Goal: Information Seeking & Learning: Learn about a topic

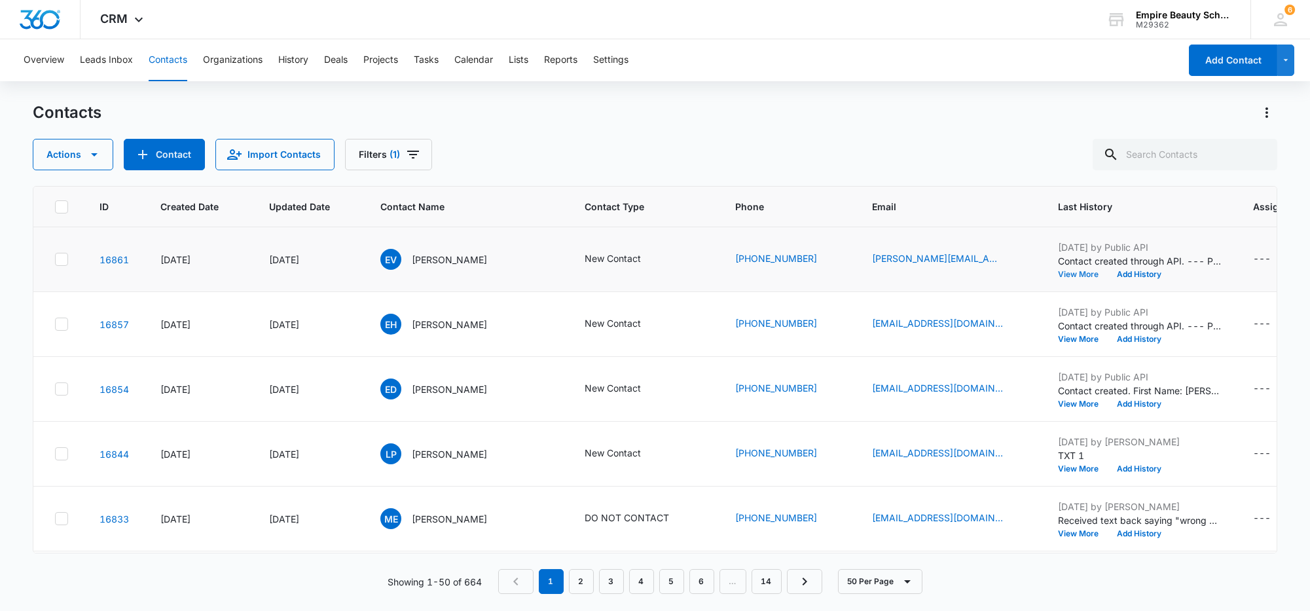
click at [1061, 270] on button "View More" at bounding box center [1083, 274] width 50 height 8
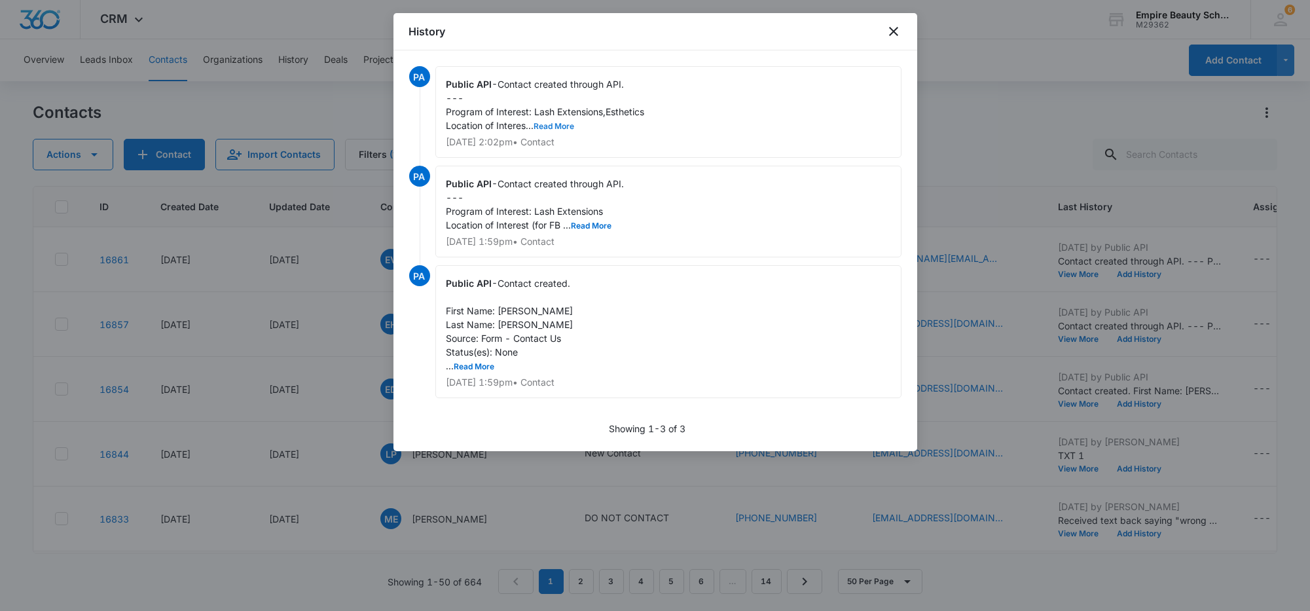
click at [560, 129] on button "Read More" at bounding box center [554, 126] width 41 height 8
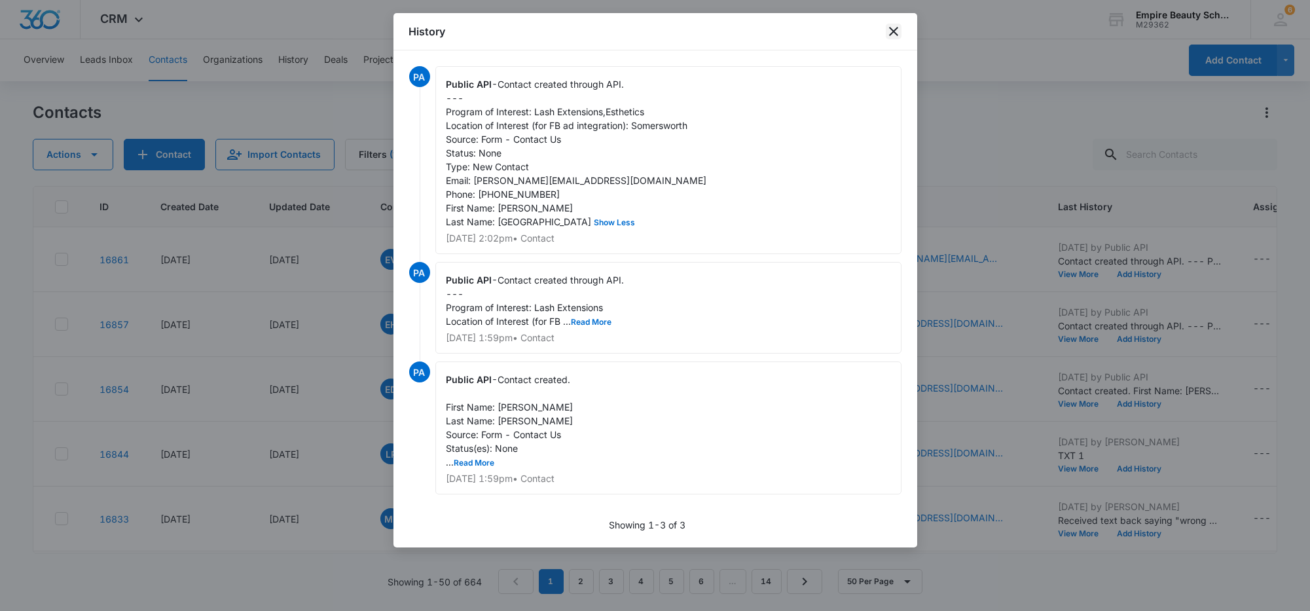
click at [890, 28] on icon "close" at bounding box center [894, 32] width 16 height 16
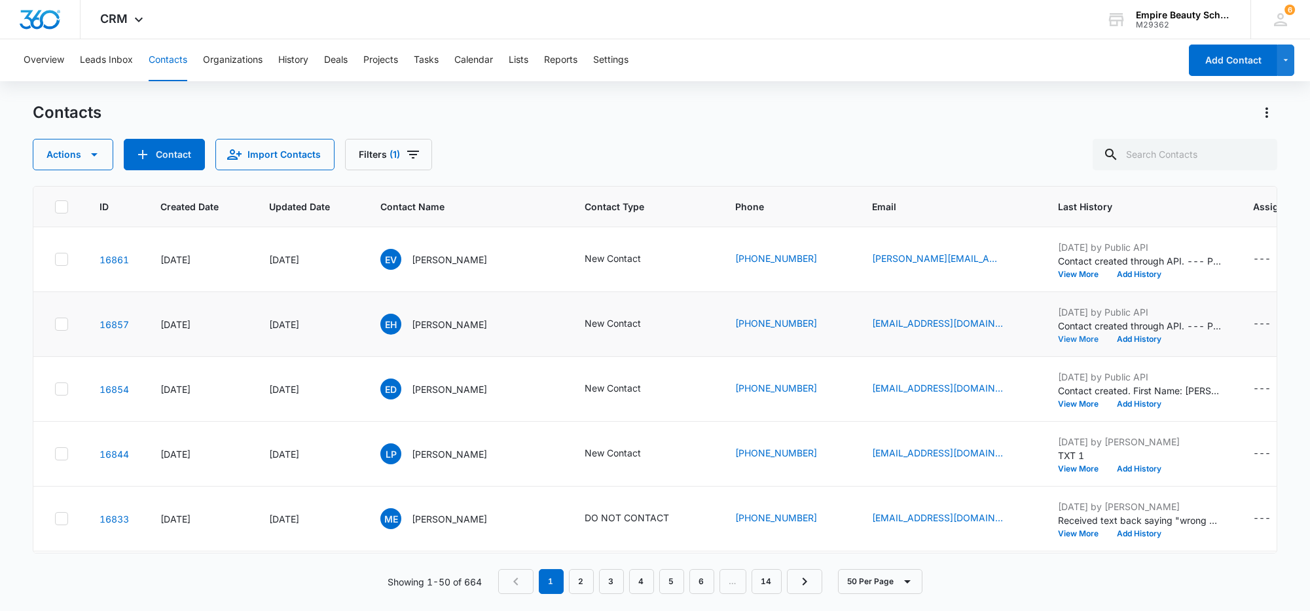
click at [1058, 338] on button "View More" at bounding box center [1083, 339] width 50 height 8
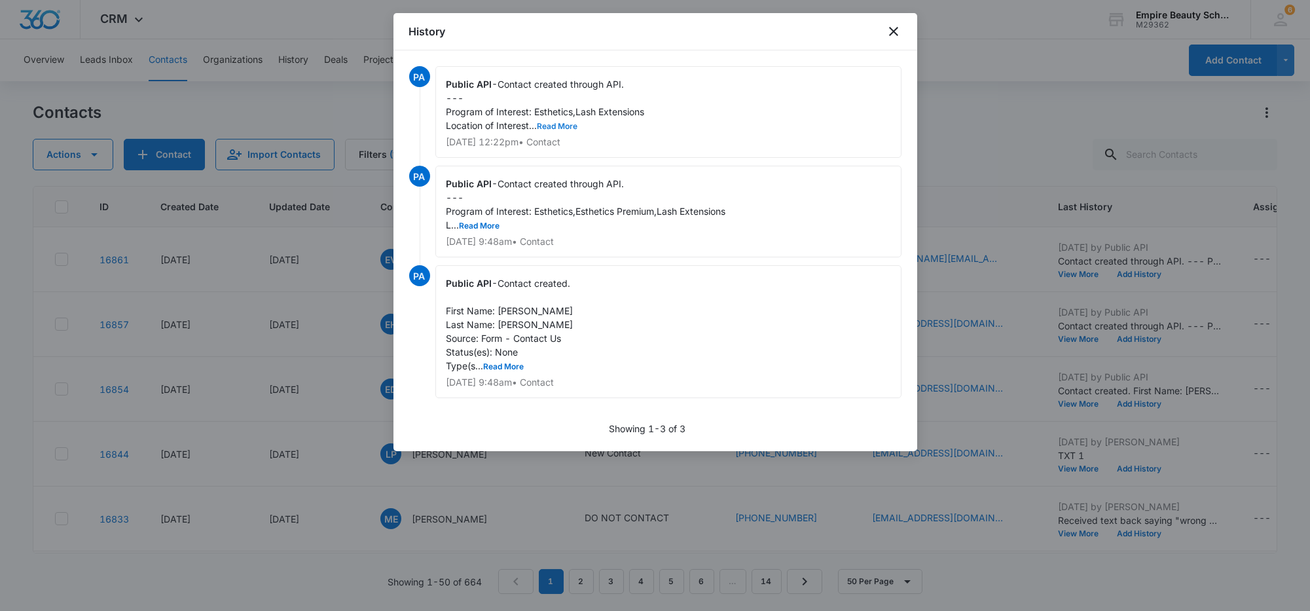
click at [566, 122] on button "Read More" at bounding box center [557, 126] width 41 height 8
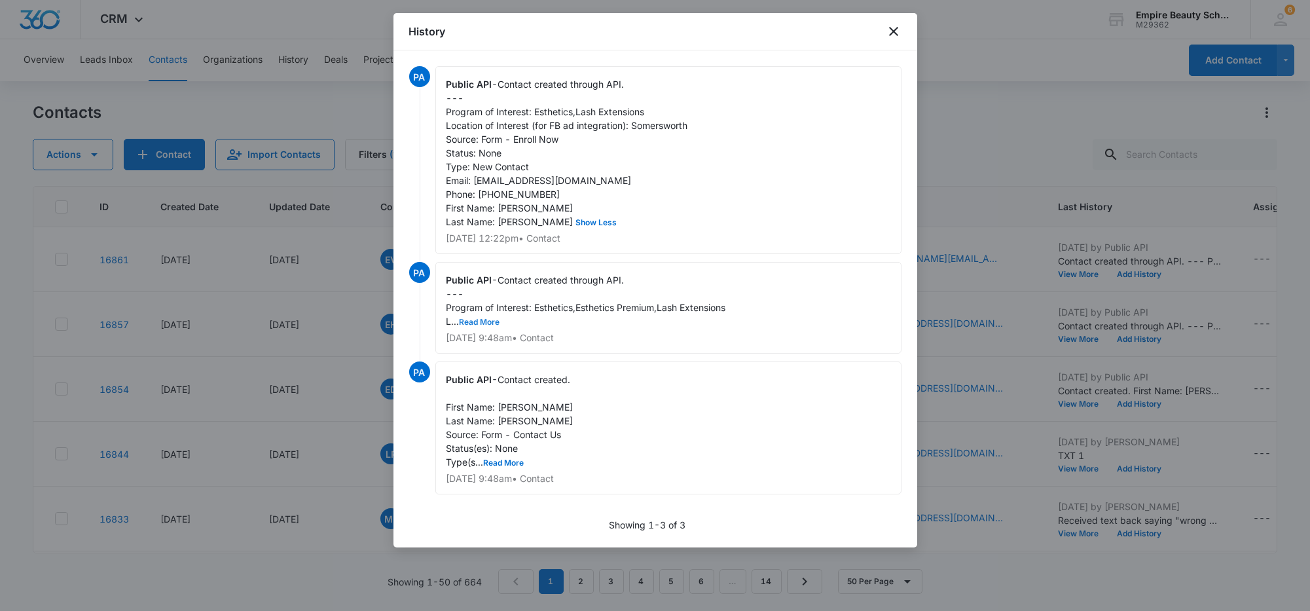
click at [490, 326] on button "Read More" at bounding box center [480, 322] width 41 height 8
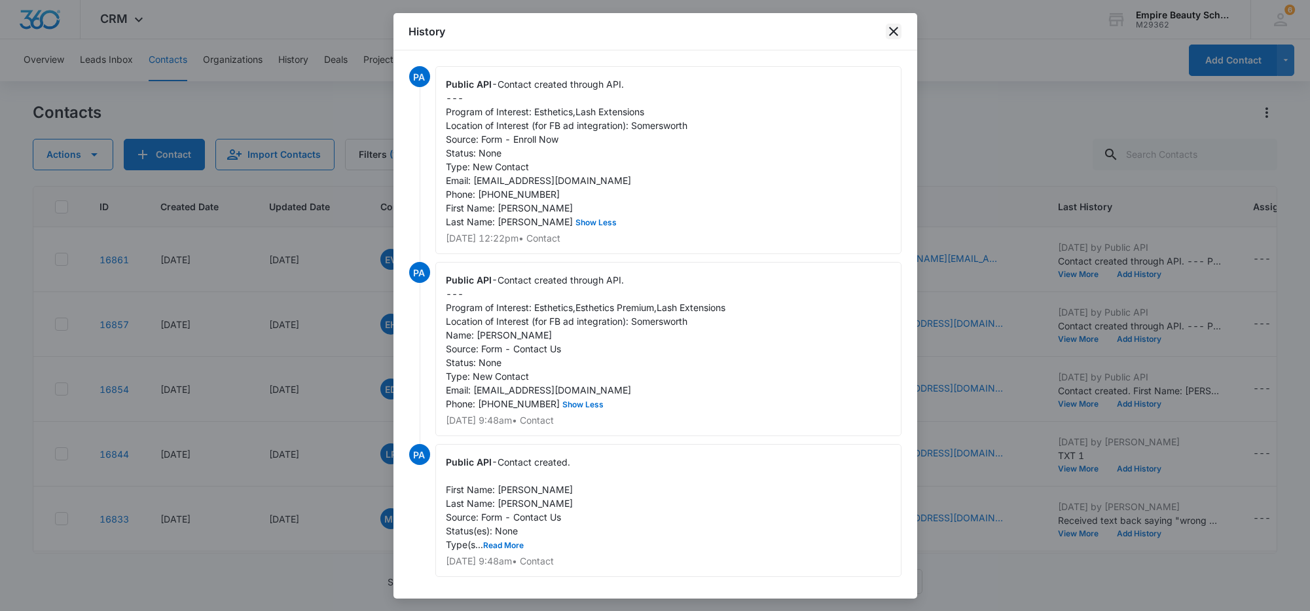
click at [888, 32] on icon "close" at bounding box center [894, 32] width 16 height 16
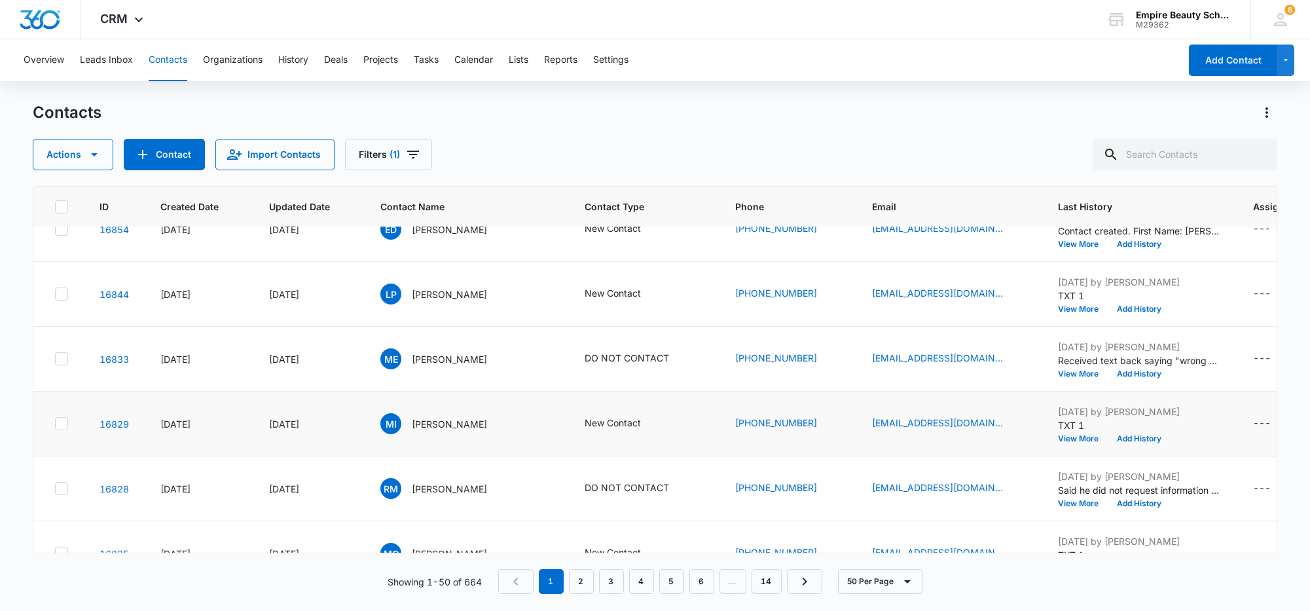
scroll to position [163, 0]
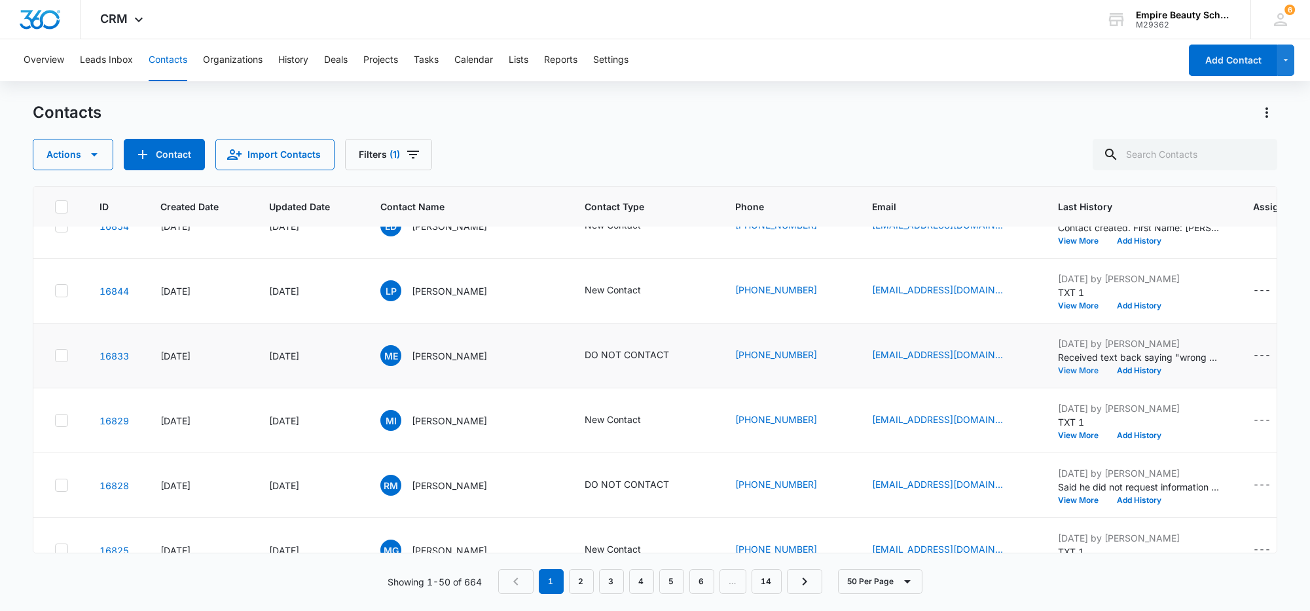
click at [1058, 372] on button "View More" at bounding box center [1083, 371] width 50 height 8
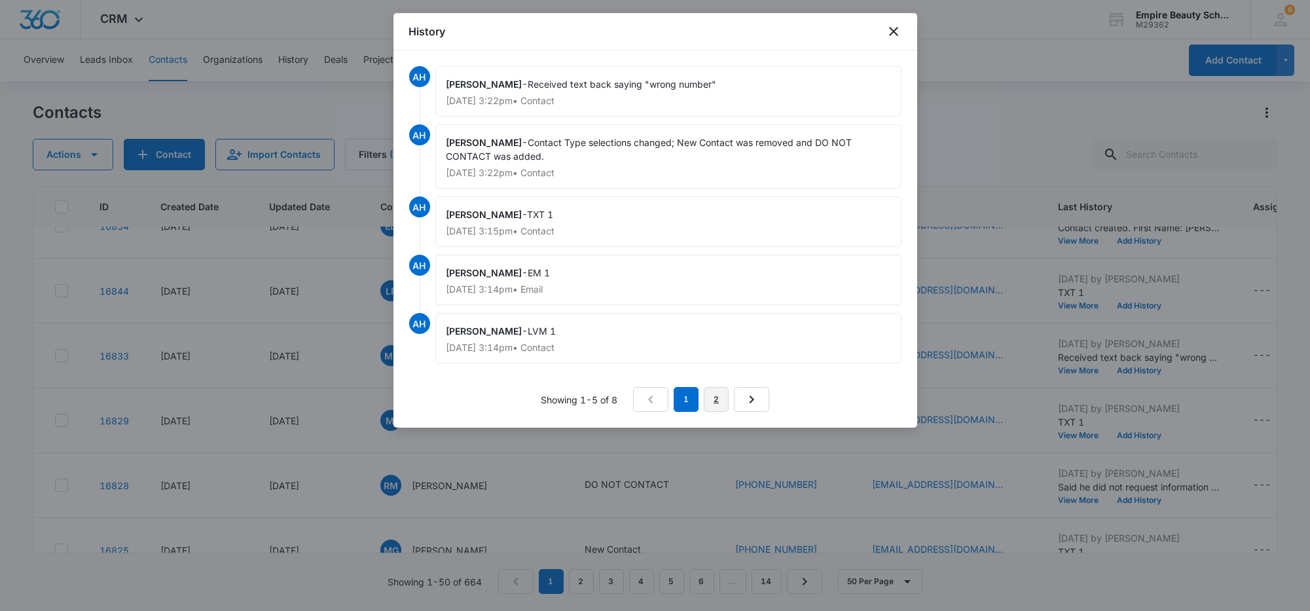
click at [710, 397] on link "2" at bounding box center [716, 399] width 25 height 25
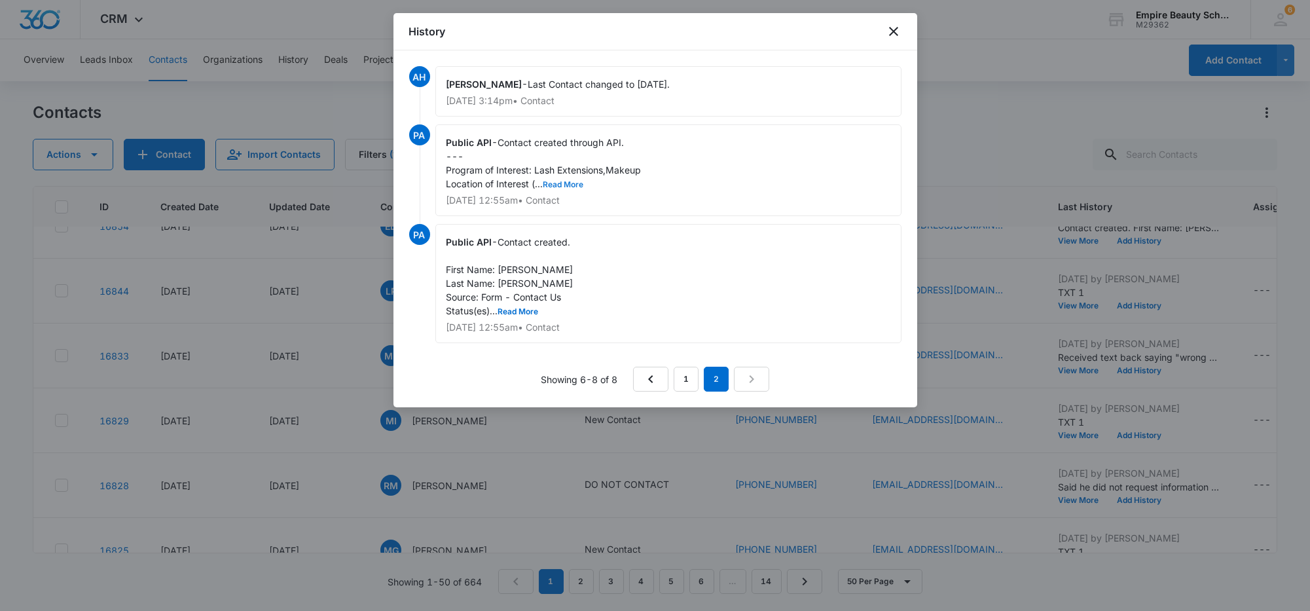
click at [561, 185] on button "Read More" at bounding box center [563, 185] width 41 height 8
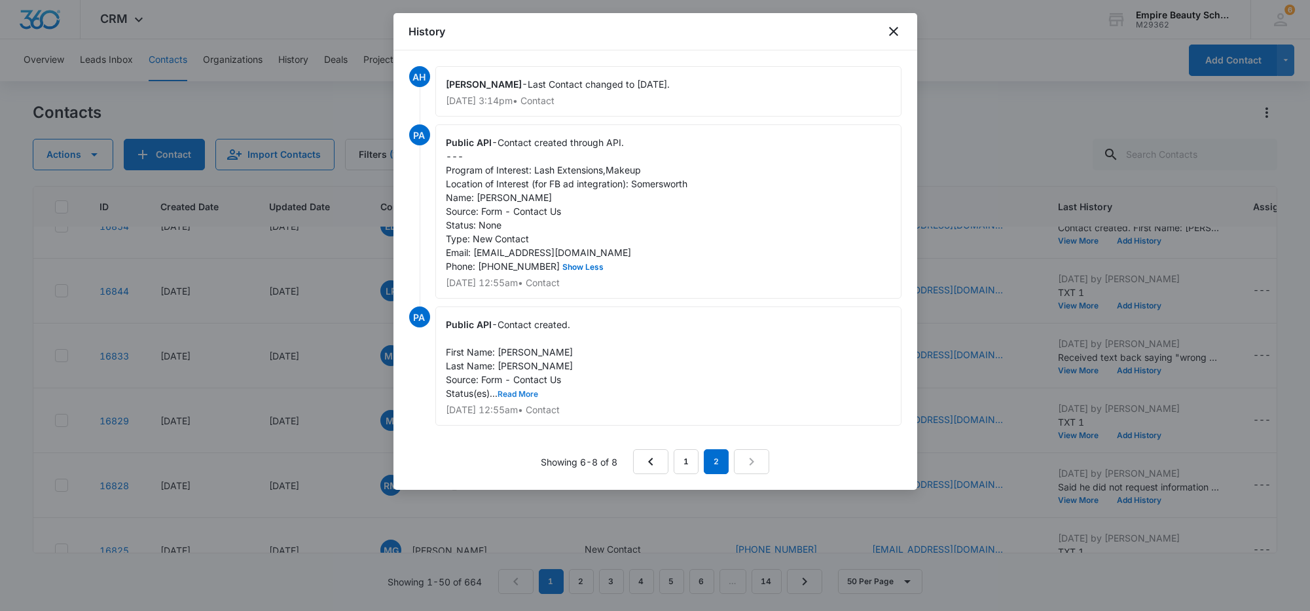
click at [518, 398] on button "Read More" at bounding box center [518, 394] width 41 height 8
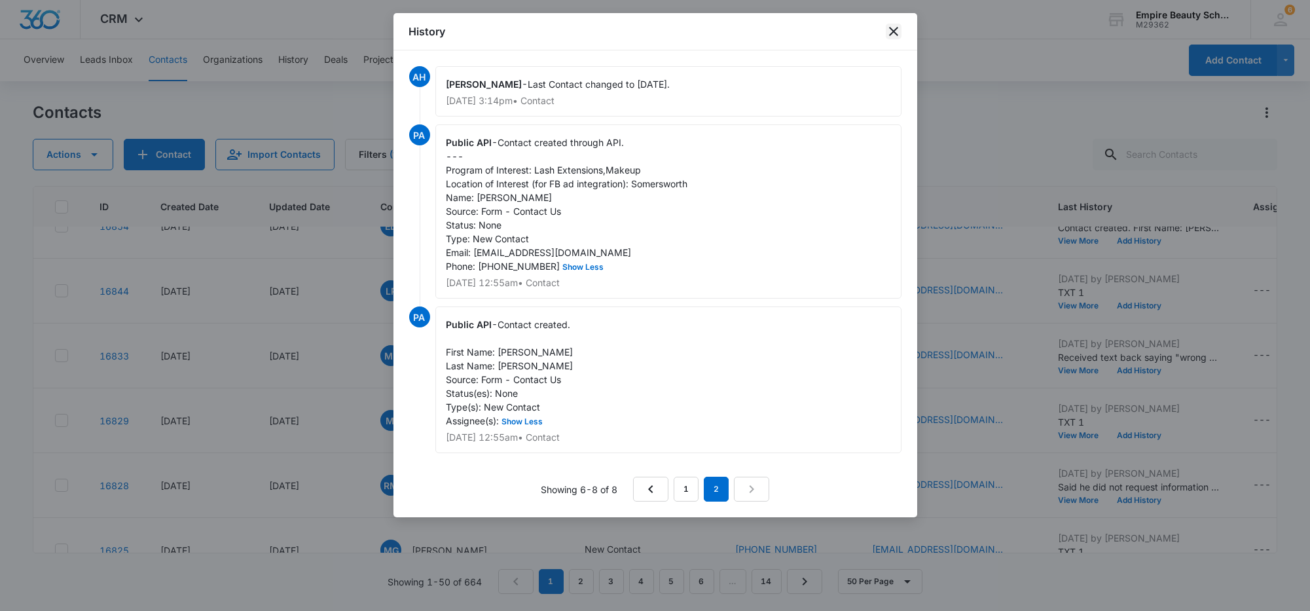
click at [888, 28] on icon "close" at bounding box center [894, 32] width 16 height 16
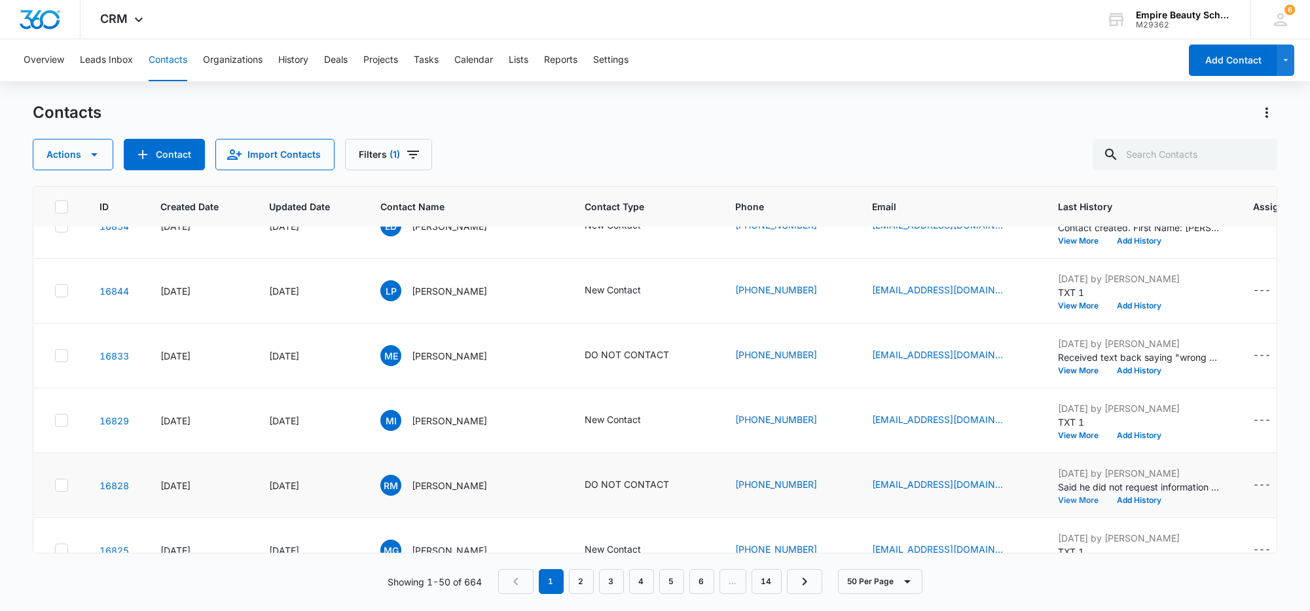
click at [1064, 500] on button "View More" at bounding box center [1083, 500] width 50 height 8
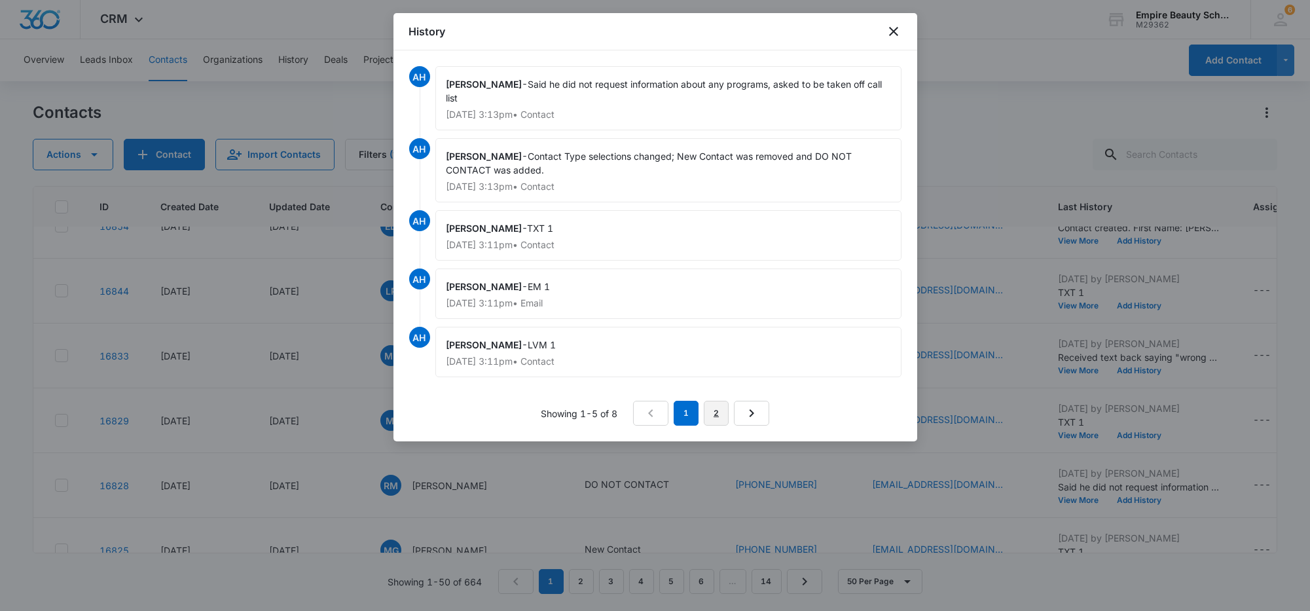
click at [721, 401] on link "2" at bounding box center [716, 413] width 25 height 25
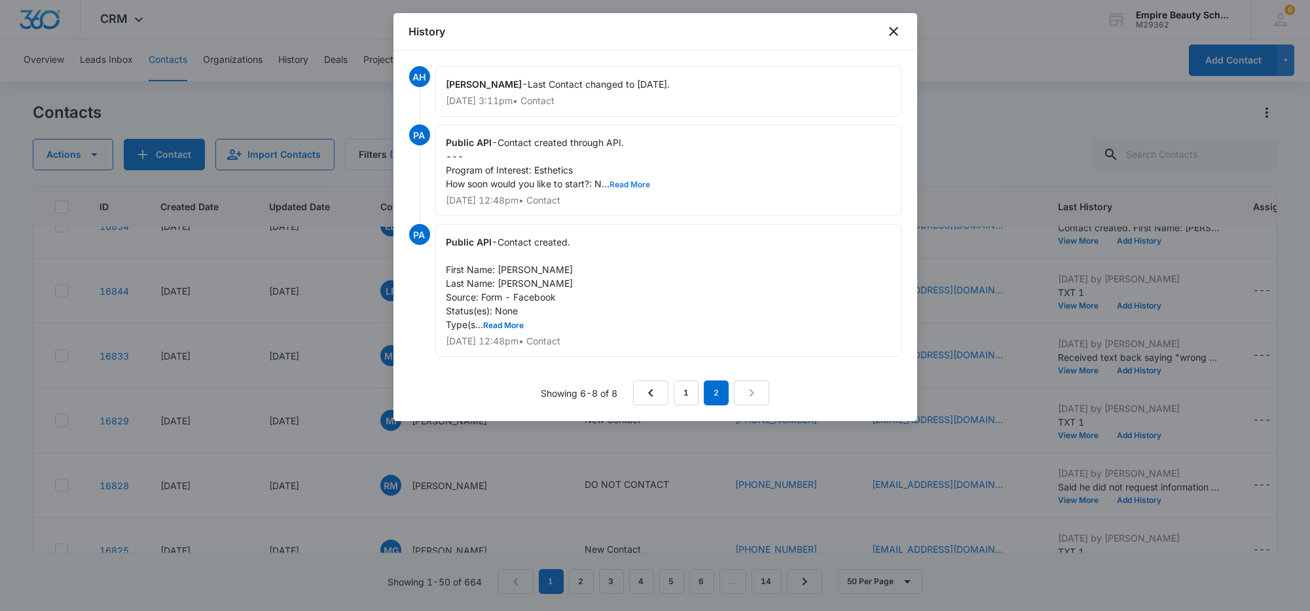
click at [622, 181] on button "Read More" at bounding box center [630, 185] width 41 height 8
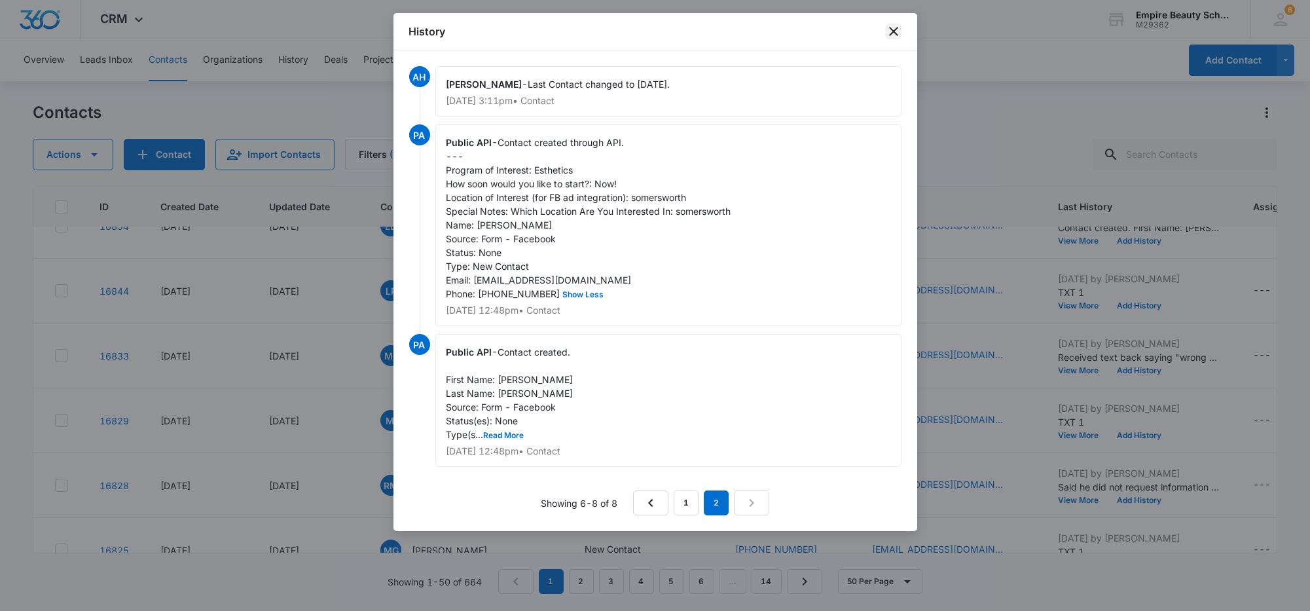
click at [886, 33] on icon "close" at bounding box center [894, 32] width 16 height 16
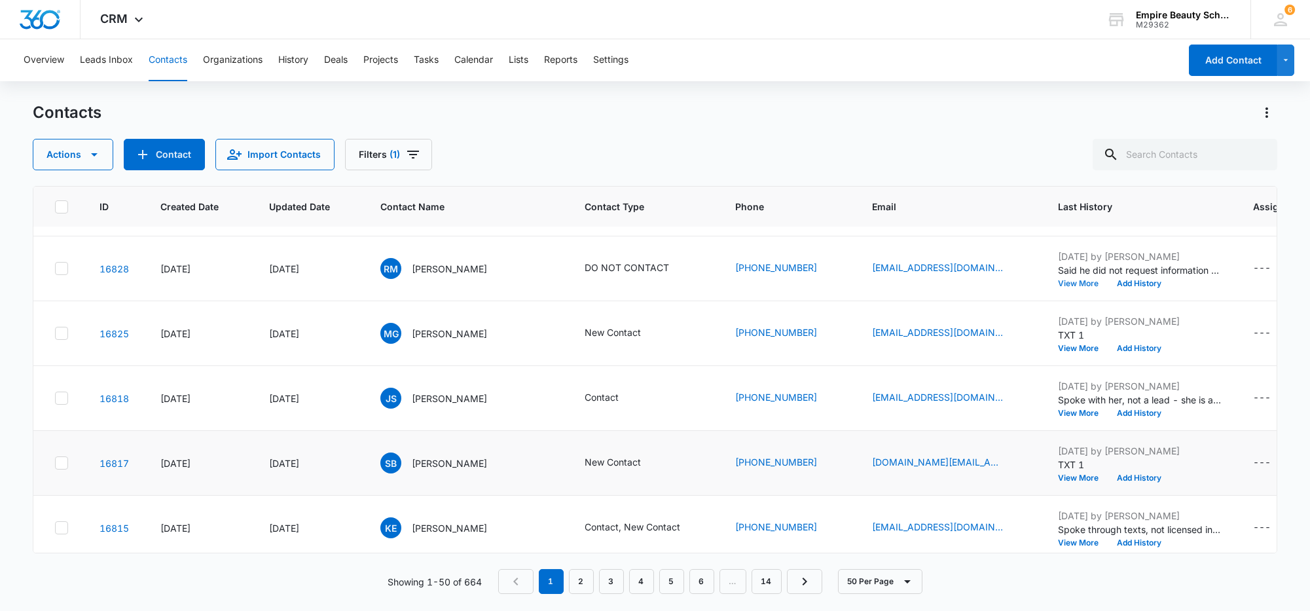
scroll to position [409, 0]
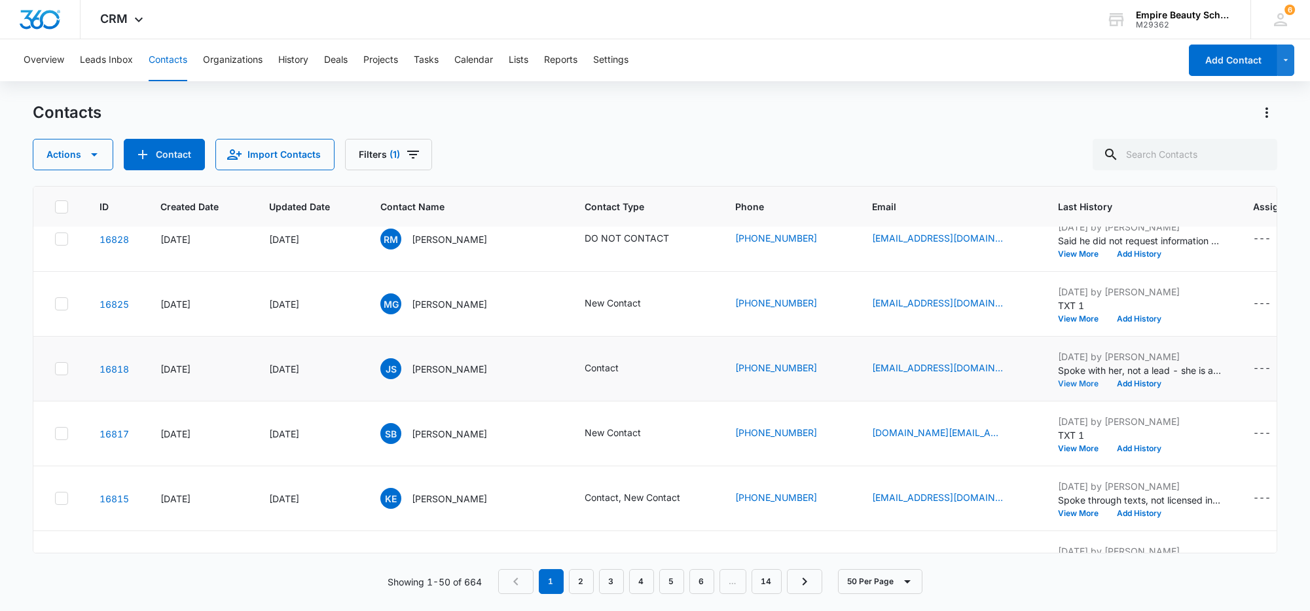
click at [1059, 380] on button "View More" at bounding box center [1083, 384] width 50 height 8
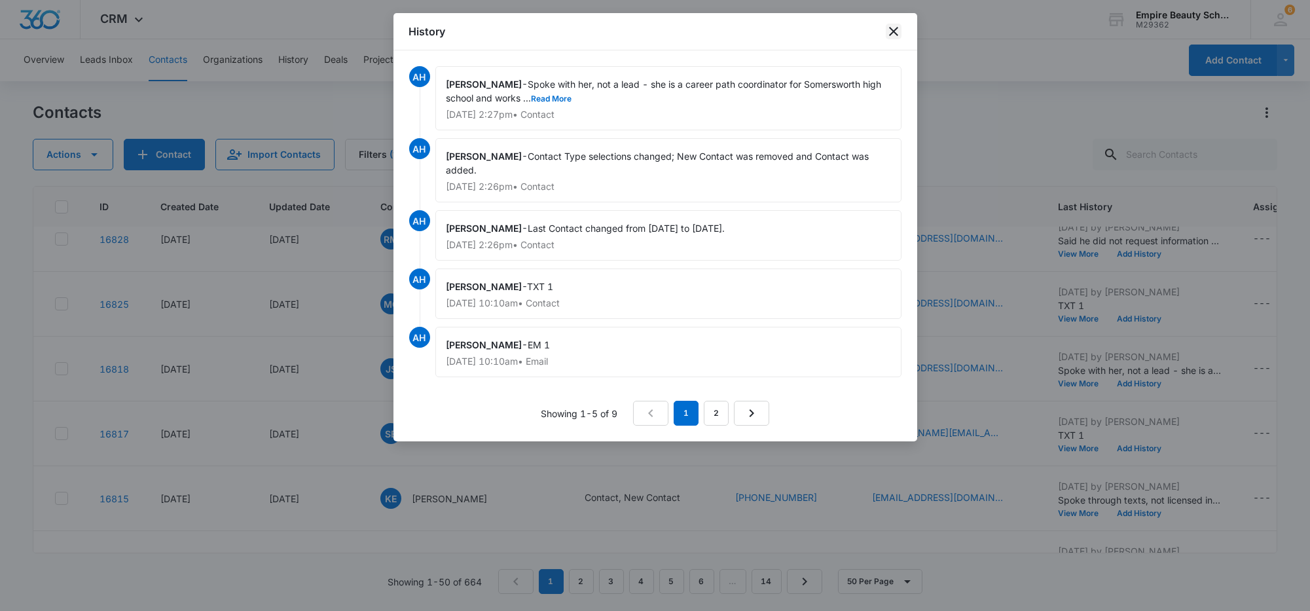
click at [897, 32] on icon "close" at bounding box center [894, 32] width 16 height 16
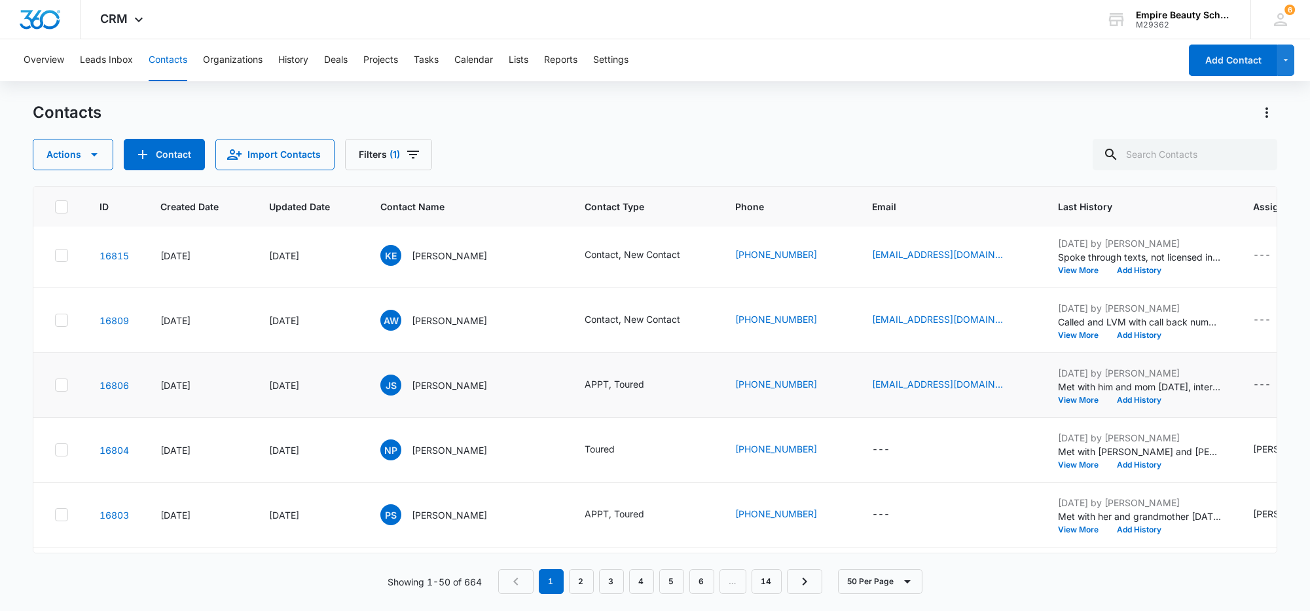
scroll to position [654, 0]
click at [1067, 331] on button "View More" at bounding box center [1083, 333] width 50 height 8
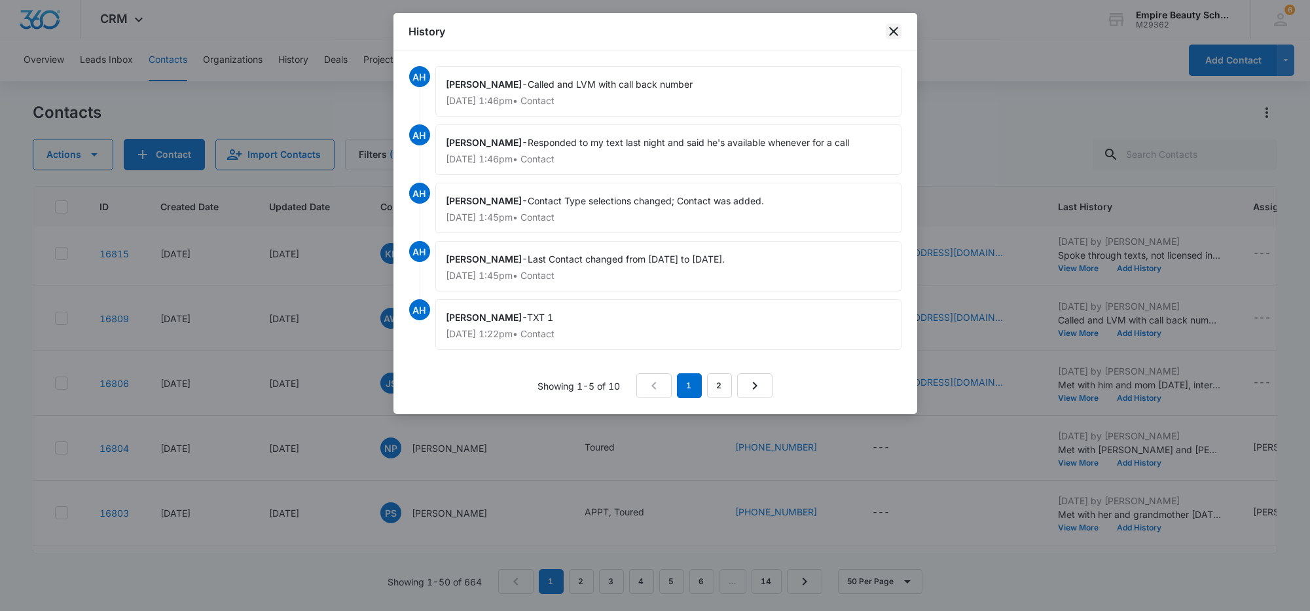
click at [889, 31] on icon "close" at bounding box center [894, 32] width 16 height 16
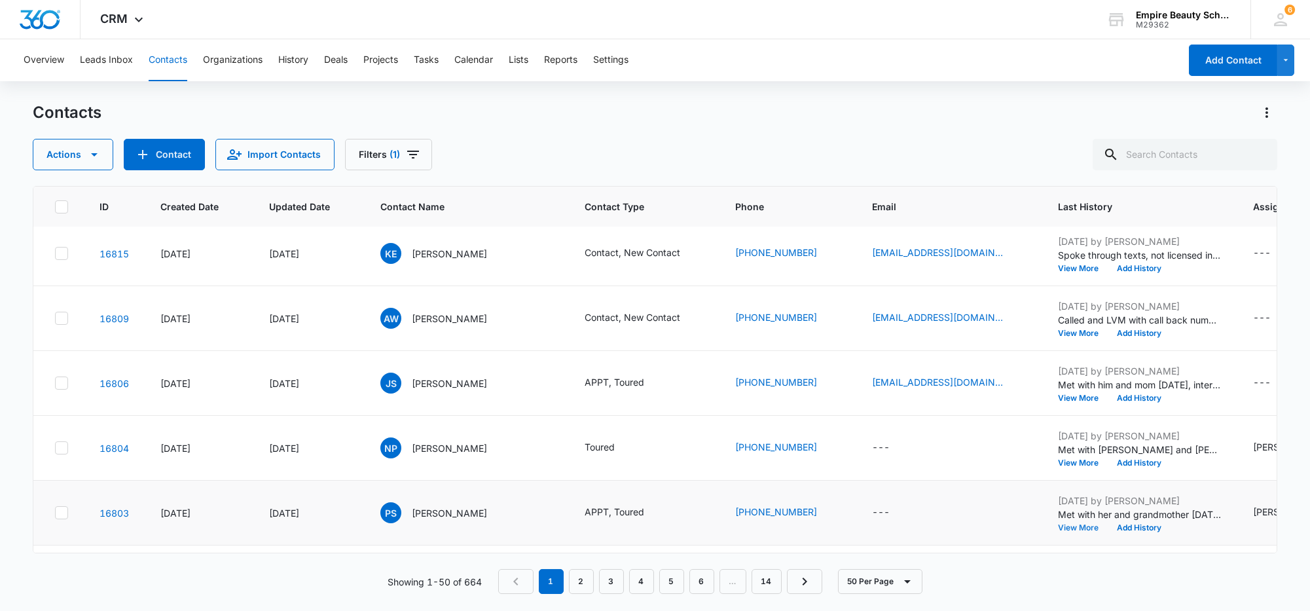
click at [1058, 528] on button "View More" at bounding box center [1083, 528] width 50 height 8
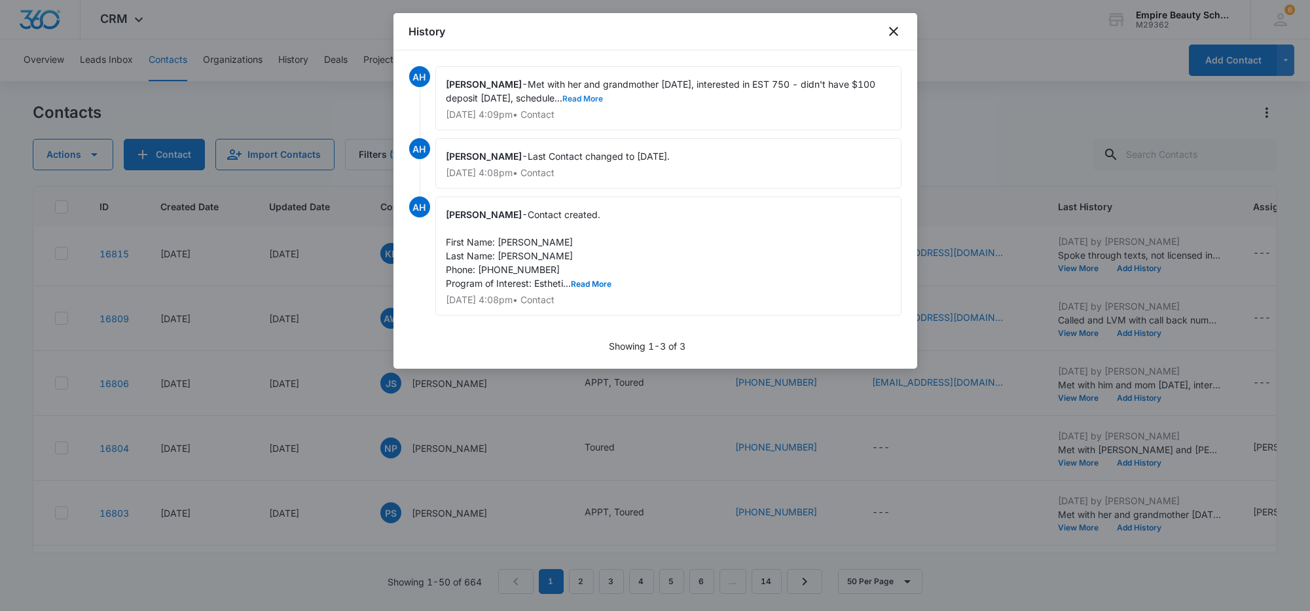
click at [563, 96] on button "Read More" at bounding box center [583, 99] width 41 height 8
click at [891, 31] on icon "close" at bounding box center [894, 32] width 16 height 16
